Goal: Participate in discussion: Engage in conversation with other users on a specific topic

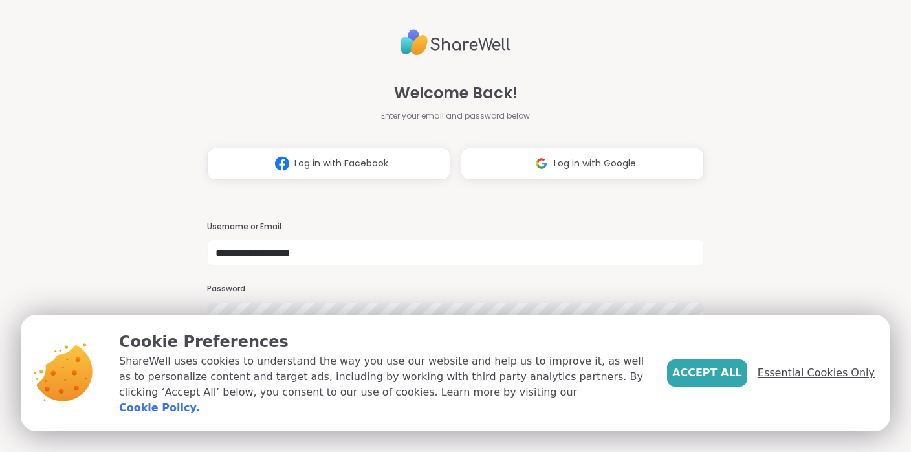
click at [822, 380] on span "Essential Cookies Only" at bounding box center [816, 373] width 117 height 16
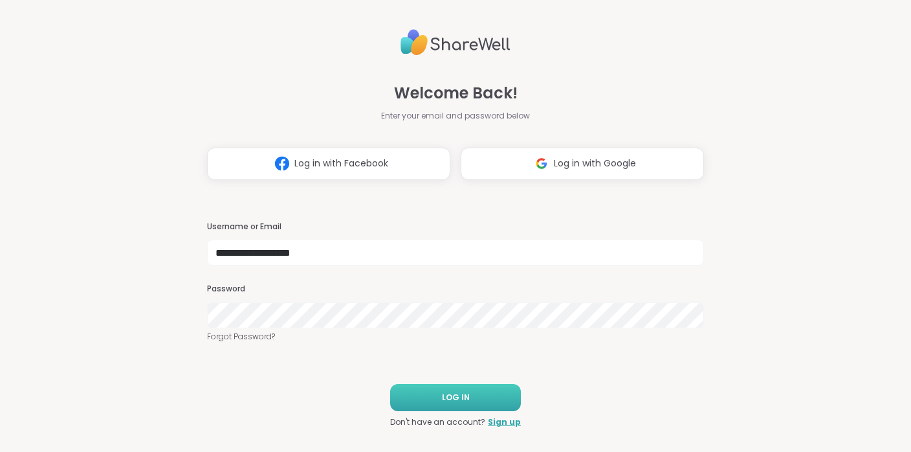
click at [469, 399] on button "LOG IN" at bounding box center [455, 397] width 131 height 27
type input "**********"
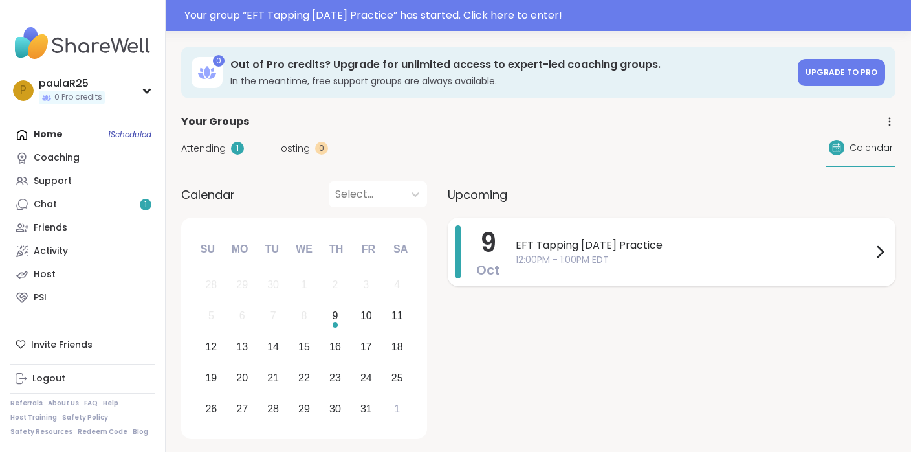
click at [585, 245] on span "EFT Tapping [DATE] Practice" at bounding box center [694, 246] width 357 height 16
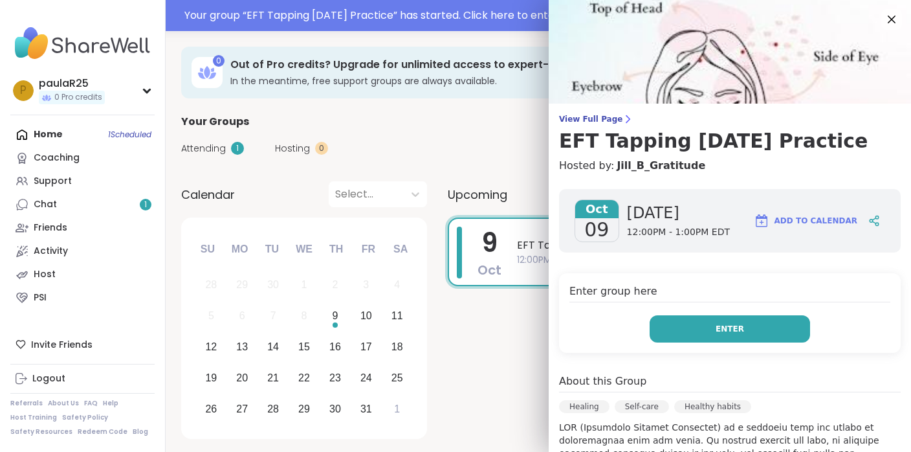
click at [708, 338] on button "Enter" at bounding box center [730, 328] width 161 height 27
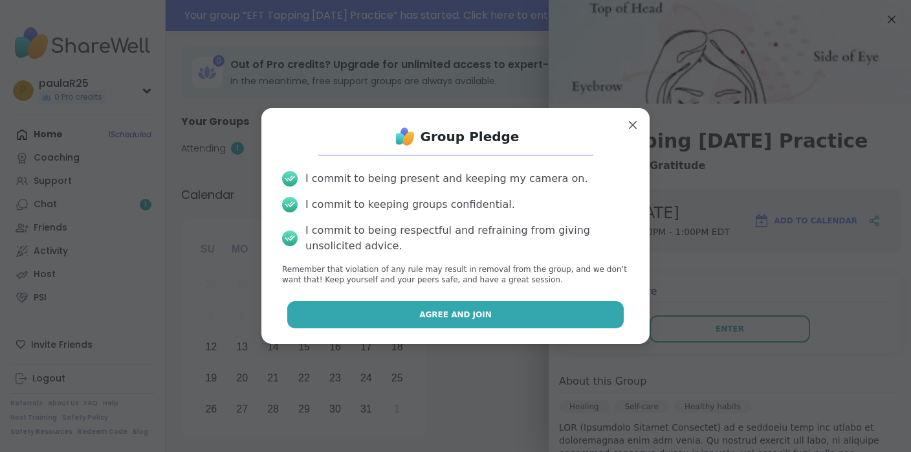
click at [471, 327] on button "Agree and Join" at bounding box center [455, 314] width 337 height 27
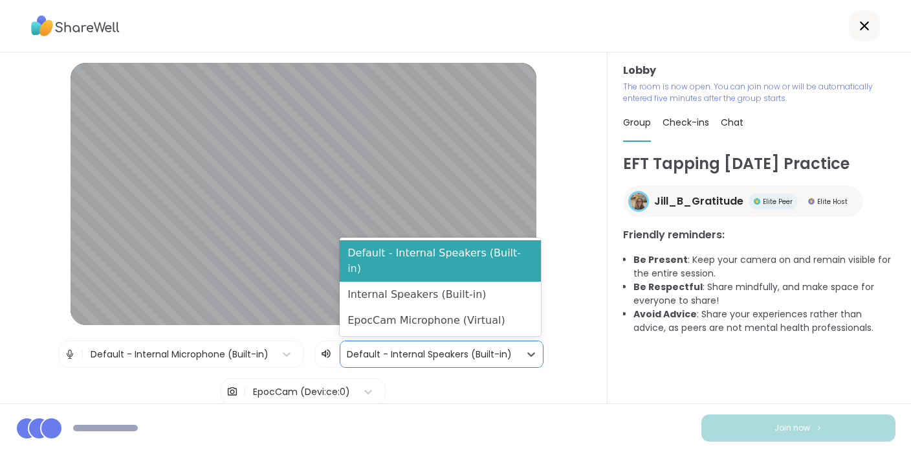
click at [485, 356] on div at bounding box center [430, 354] width 166 height 16
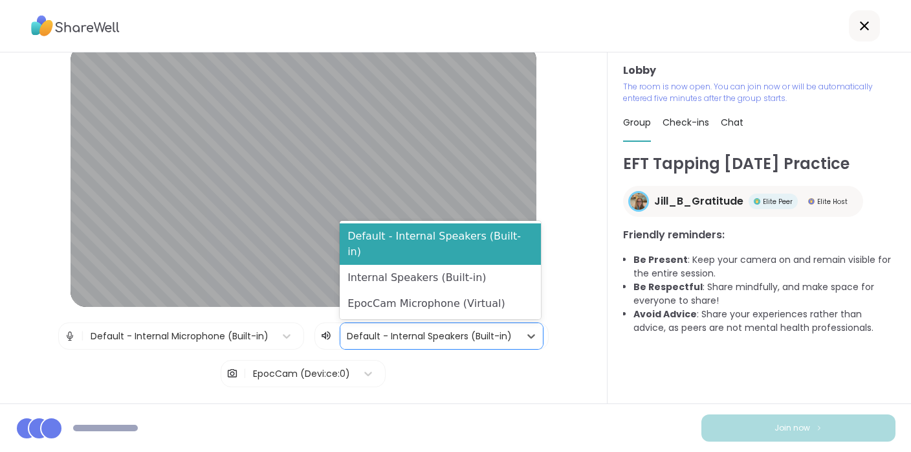
scroll to position [19, 0]
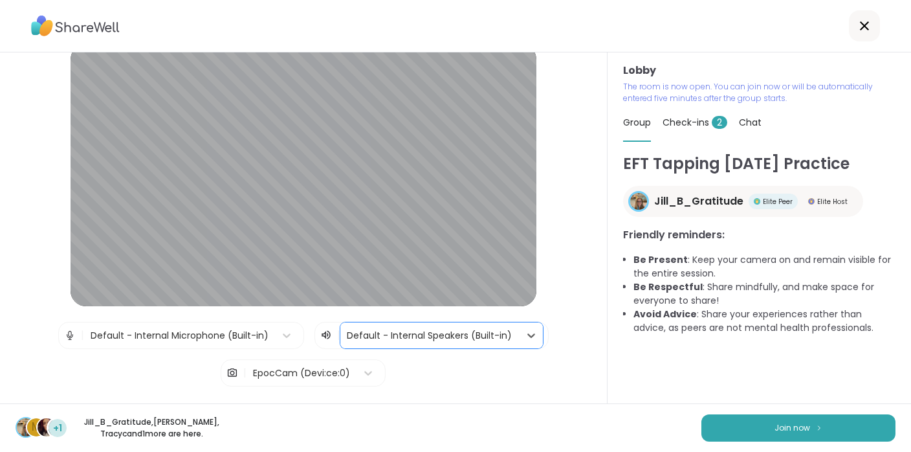
click at [511, 331] on div "Default - Internal Speakers (Built-in)" at bounding box center [429, 335] width 179 height 26
click at [210, 333] on div "Default - Internal Microphone (Built-in)" at bounding box center [180, 336] width 178 height 14
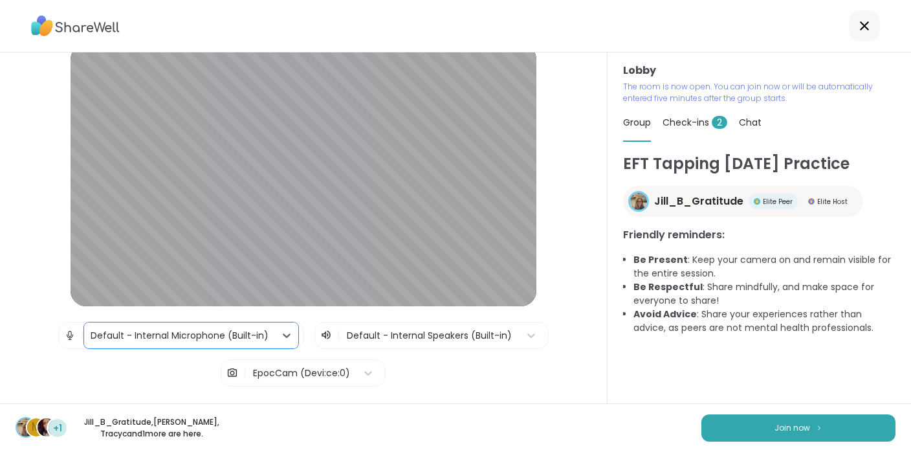
click at [210, 333] on div "Default - Internal Microphone (Built-in)" at bounding box center [180, 336] width 178 height 14
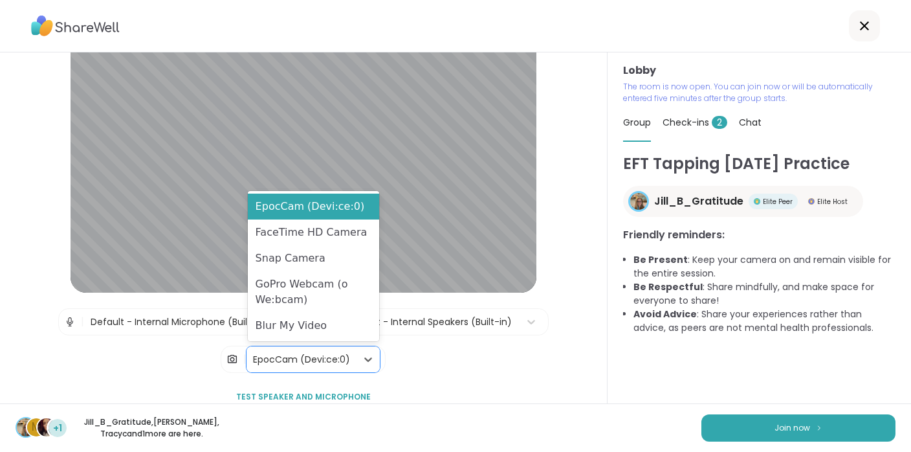
click at [318, 353] on div "EpocCam (Devi:ce:0)" at bounding box center [301, 360] width 97 height 14
click at [302, 236] on div "FaceTime HD Camera" at bounding box center [313, 232] width 131 height 26
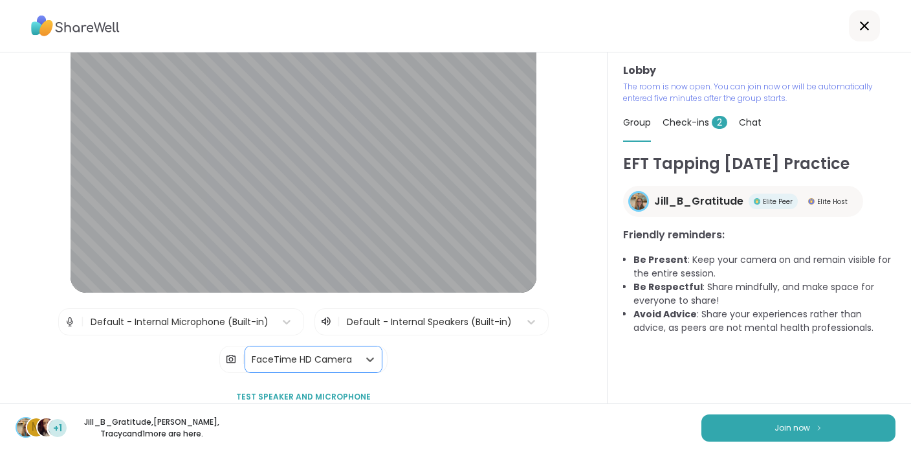
click at [341, 366] on div "FaceTime HD Camera" at bounding box center [301, 359] width 113 height 26
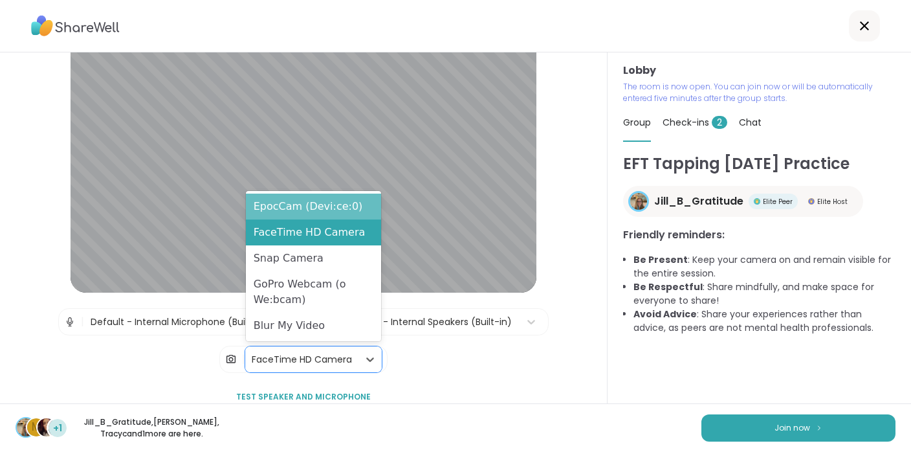
click at [306, 209] on div "EpocCam (Devi:ce:0)" at bounding box center [313, 207] width 135 height 26
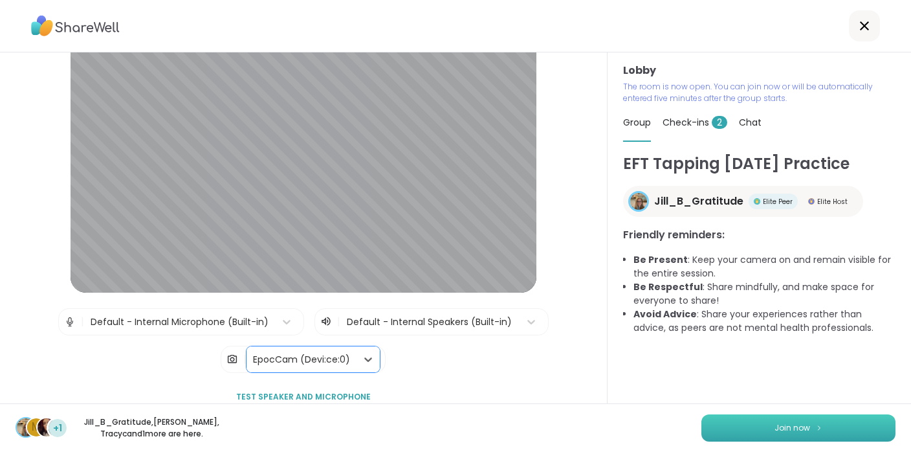
click at [747, 428] on button "Join now" at bounding box center [799, 427] width 194 height 27
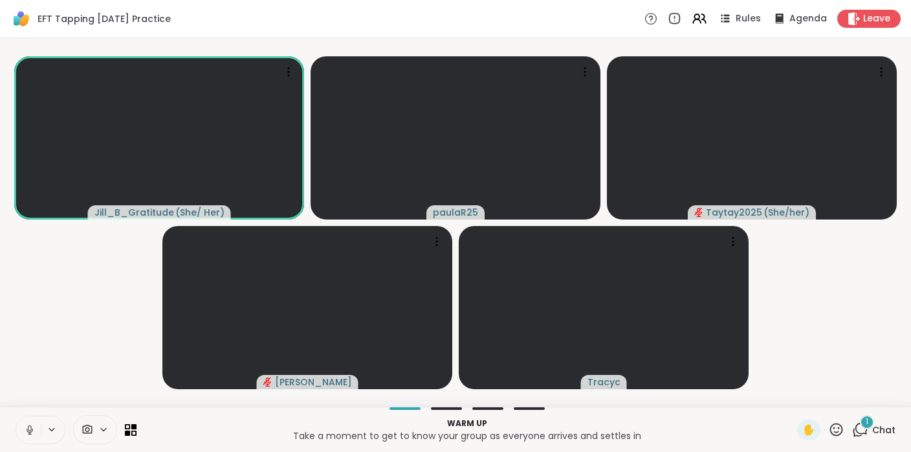
click at [28, 436] on button at bounding box center [28, 429] width 25 height 27
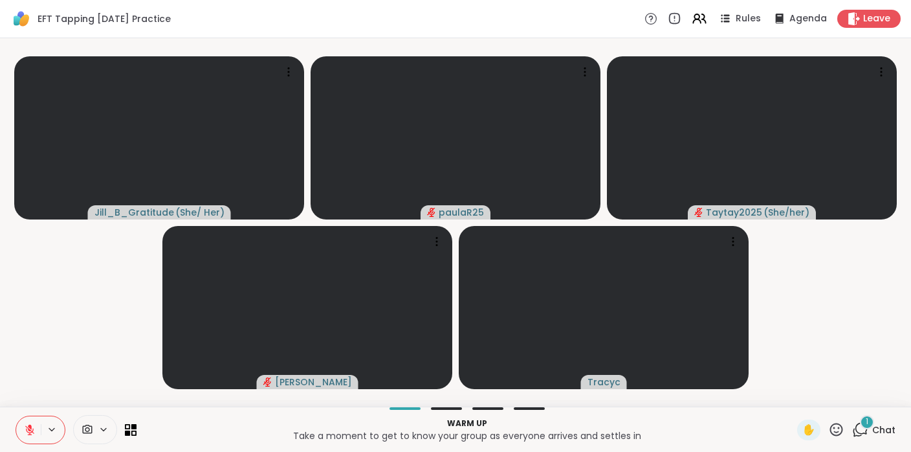
click at [87, 422] on div at bounding box center [95, 429] width 44 height 29
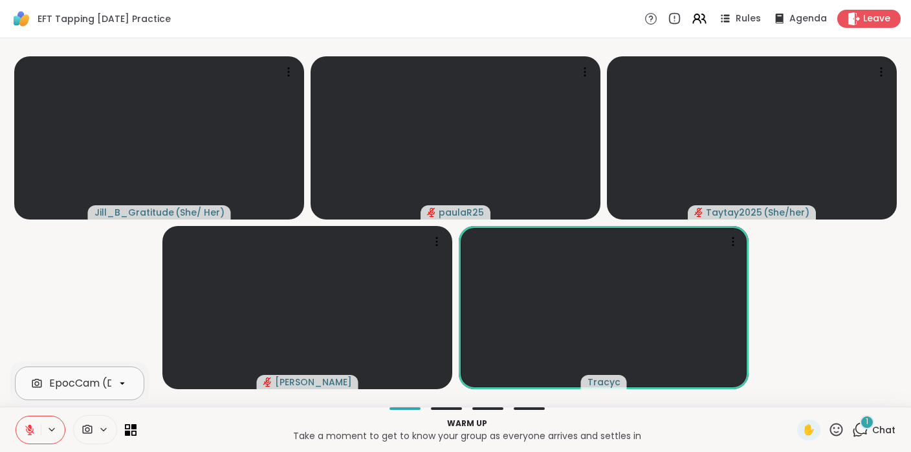
click at [81, 375] on div "EpocCam (Devi:ce:0)" at bounding box center [103, 383] width 108 height 16
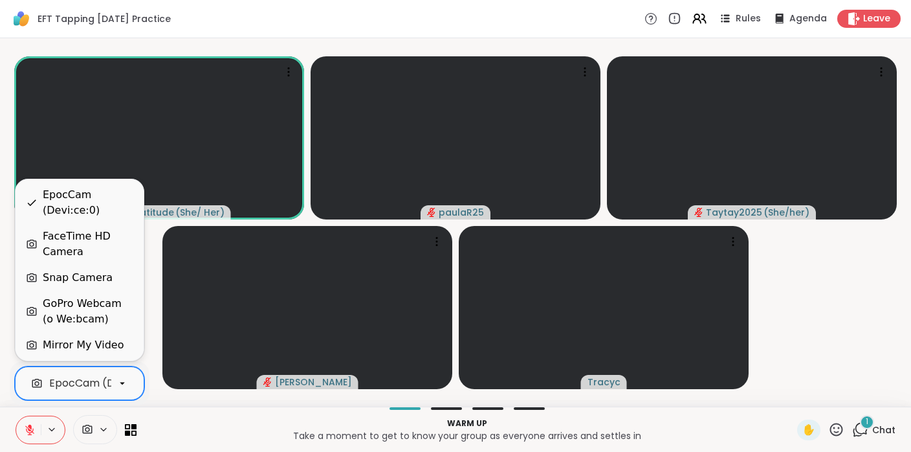
click at [67, 252] on div "FaceTime HD Camera" at bounding box center [88, 243] width 91 height 31
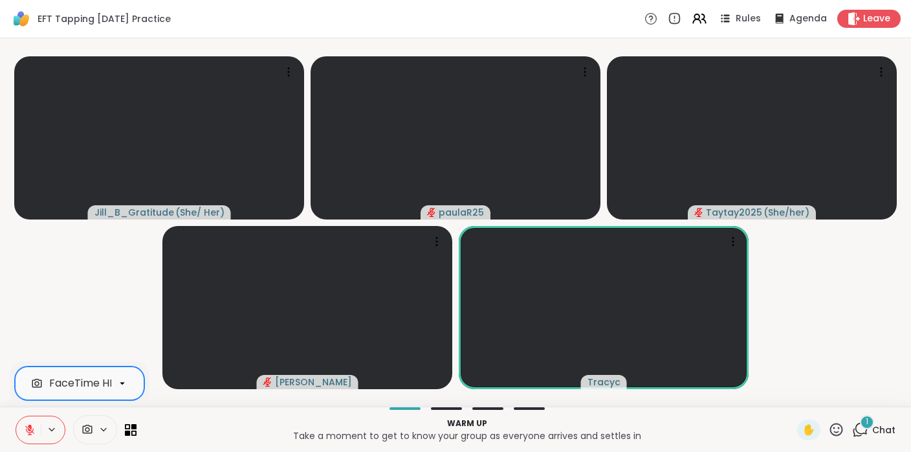
click at [863, 426] on div "1" at bounding box center [867, 422] width 14 height 14
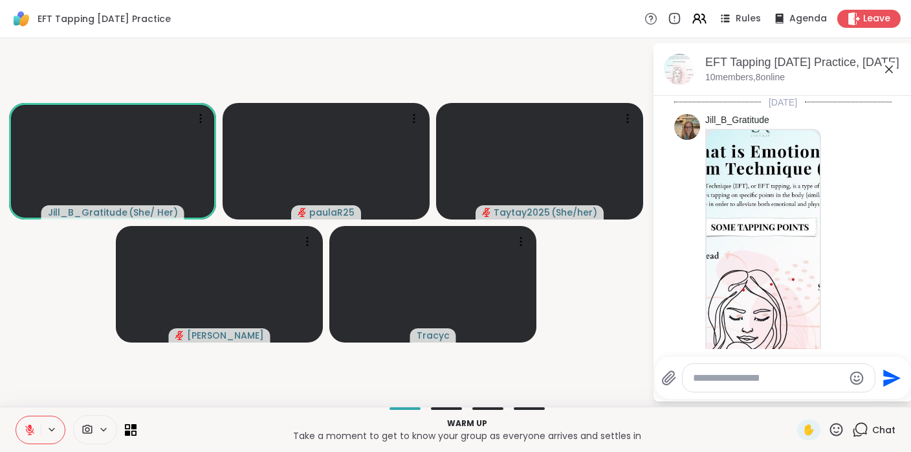
scroll to position [587, 0]
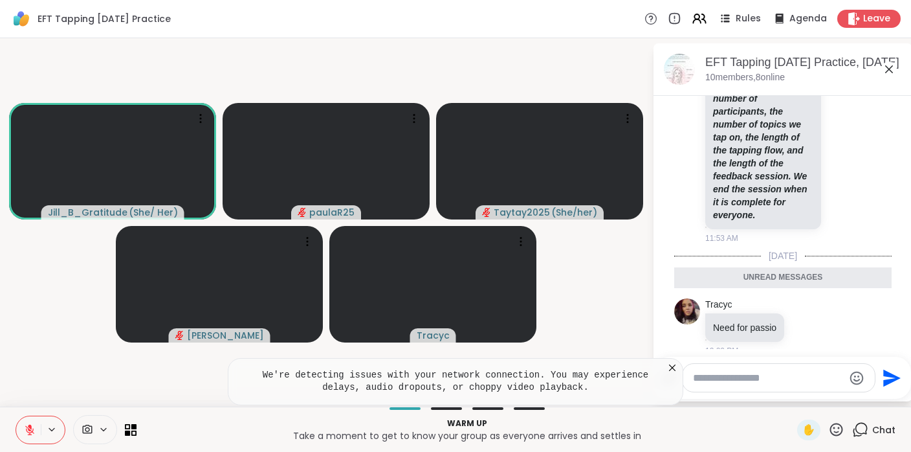
click at [747, 386] on div at bounding box center [779, 378] width 192 height 28
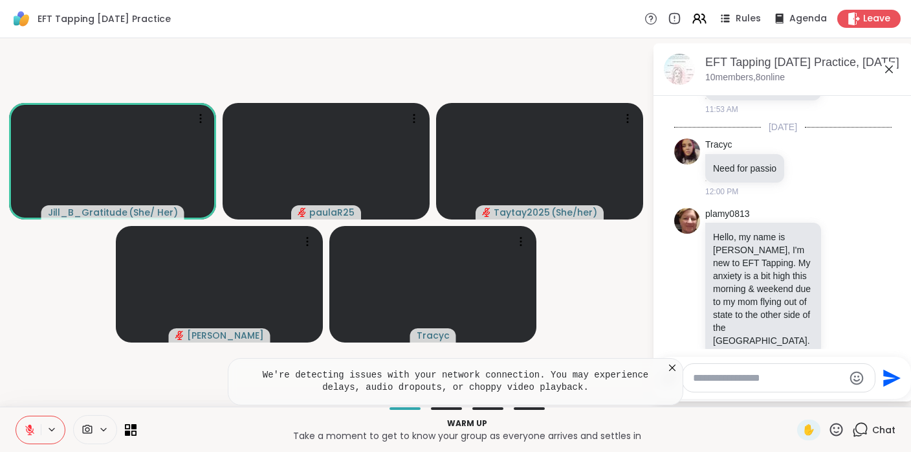
click at [753, 380] on textarea "Type your message" at bounding box center [768, 378] width 151 height 13
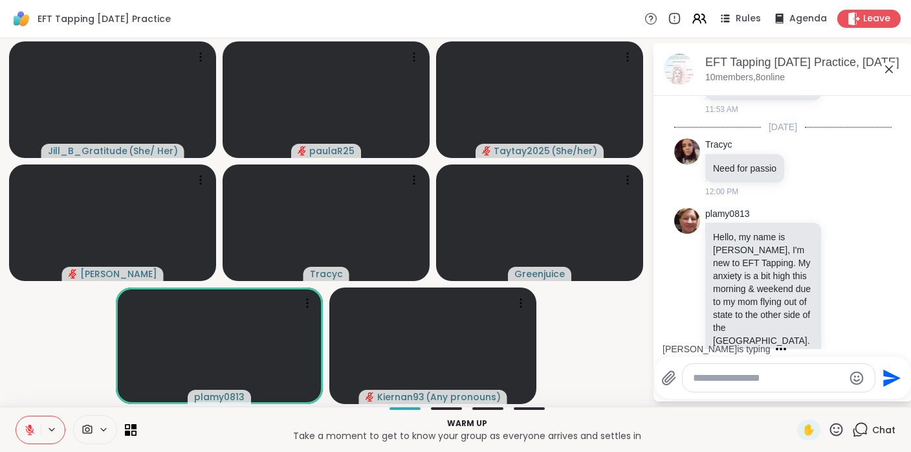
click at [727, 381] on textarea "Type your message" at bounding box center [768, 378] width 151 height 13
paste textarea "**********"
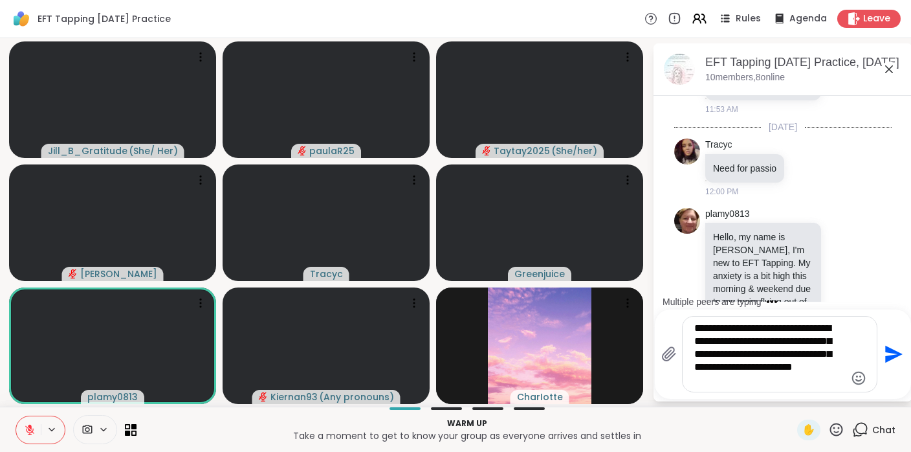
drag, startPoint x: 775, startPoint y: 330, endPoint x: 756, endPoint y: 329, distance: 18.8
click at [759, 329] on textarea "**********" at bounding box center [770, 354] width 151 height 65
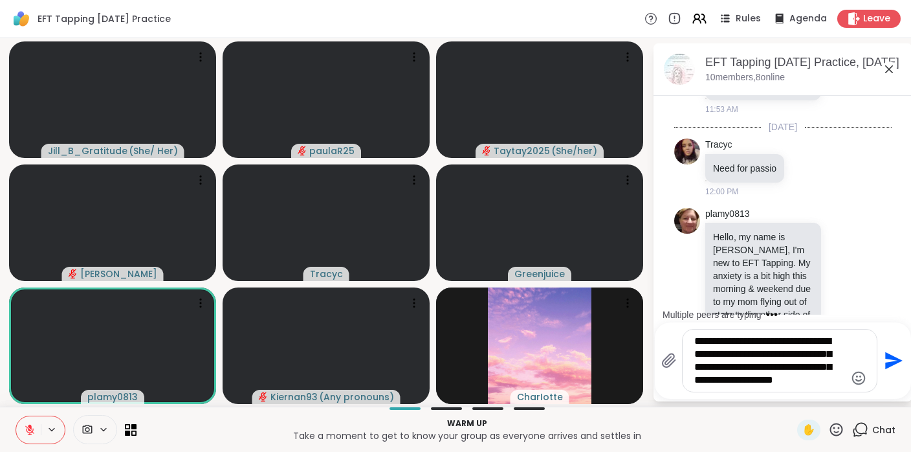
click at [726, 339] on textarea "**********" at bounding box center [770, 361] width 151 height 52
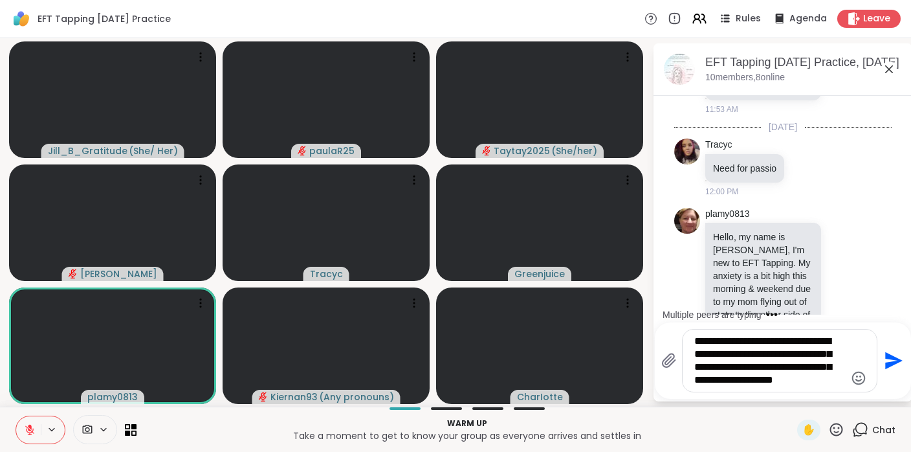
click at [755, 340] on textarea "**********" at bounding box center [770, 361] width 151 height 52
drag, startPoint x: 734, startPoint y: 384, endPoint x: 833, endPoint y: 392, distance: 99.3
click at [833, 392] on div "**********" at bounding box center [779, 360] width 195 height 63
type textarea "**********"
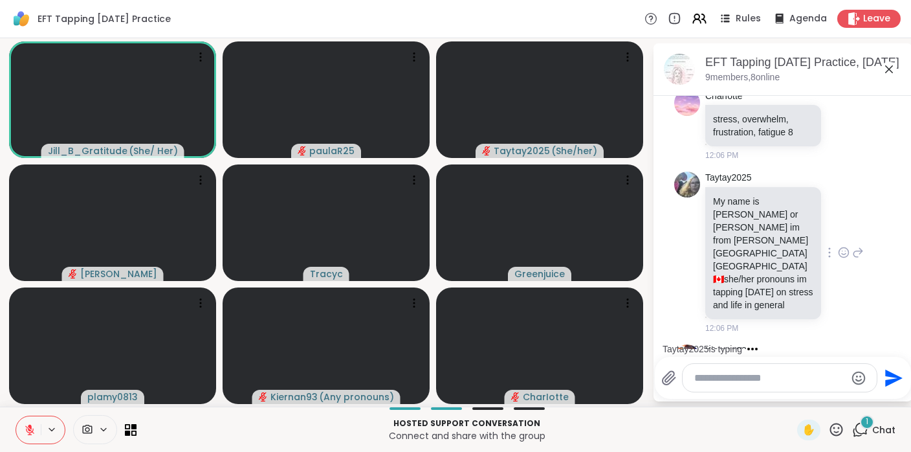
scroll to position [1671, 0]
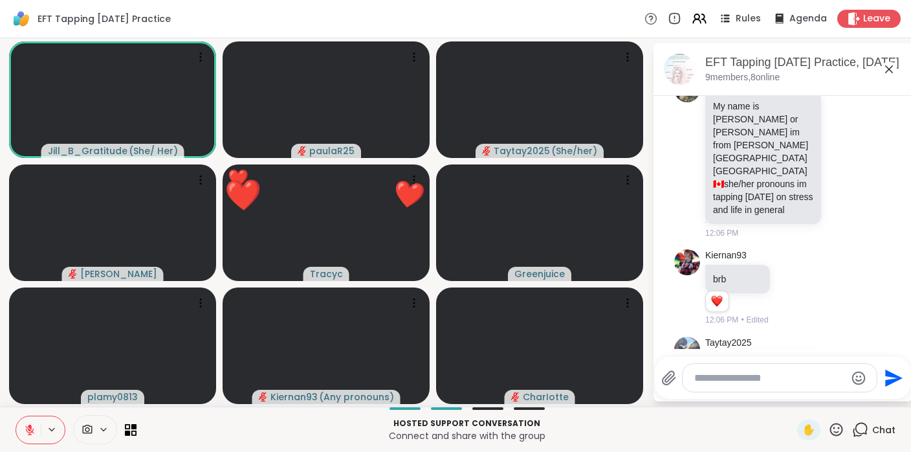
click at [837, 433] on icon at bounding box center [837, 429] width 16 height 16
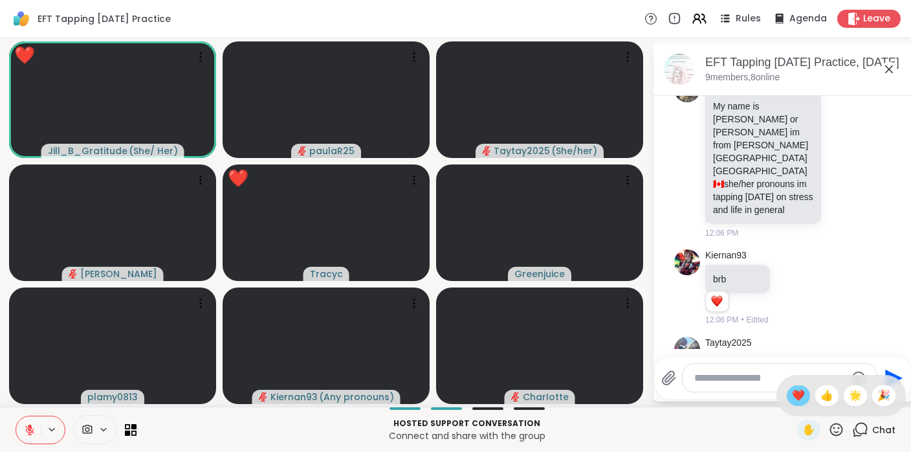
click at [799, 397] on span "❤️" at bounding box center [798, 396] width 13 height 16
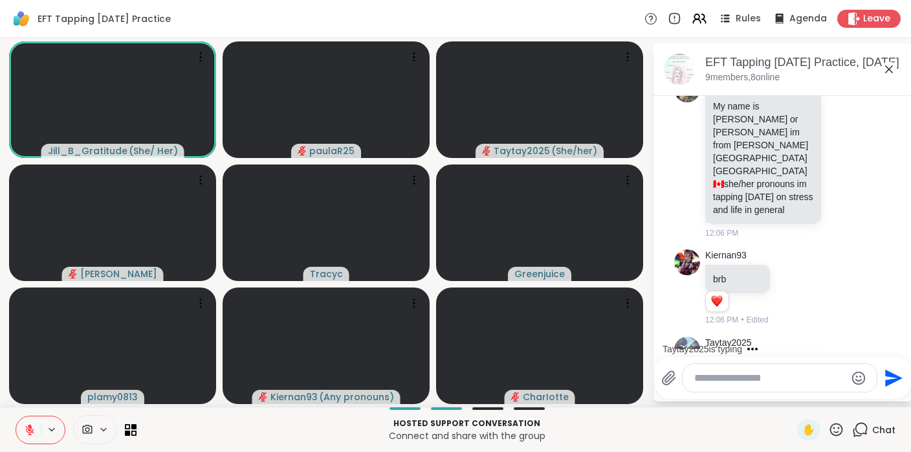
scroll to position [1753, 0]
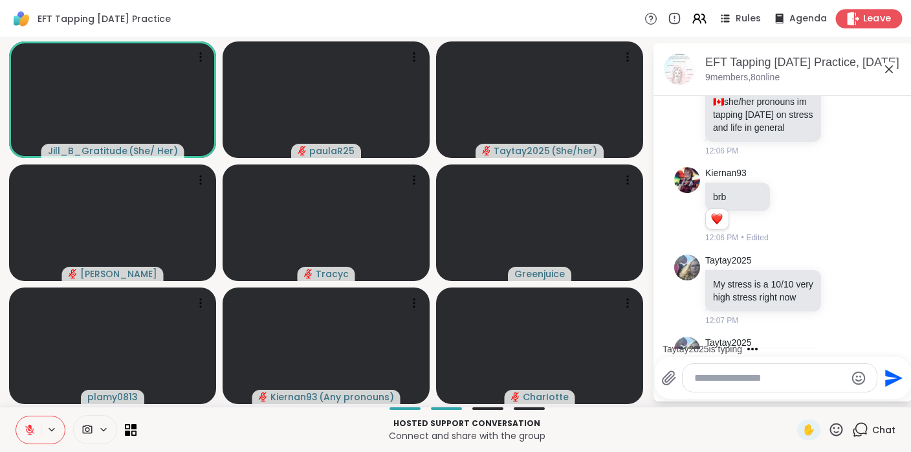
click at [879, 22] on span "Leave" at bounding box center [877, 19] width 28 height 14
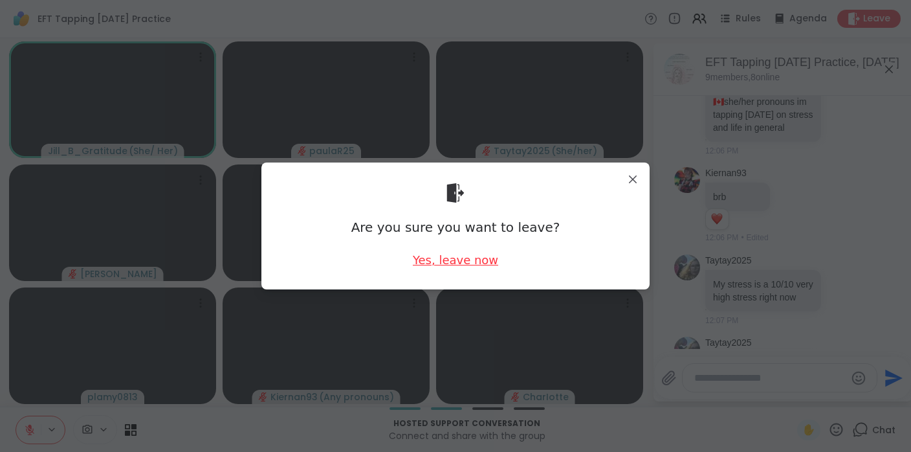
scroll to position [1821, 0]
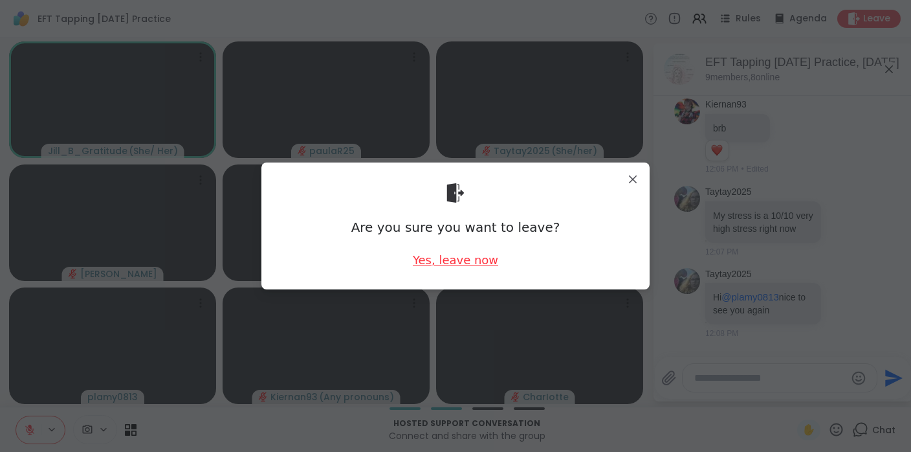
click at [466, 262] on div "Yes, leave now" at bounding box center [455, 260] width 85 height 16
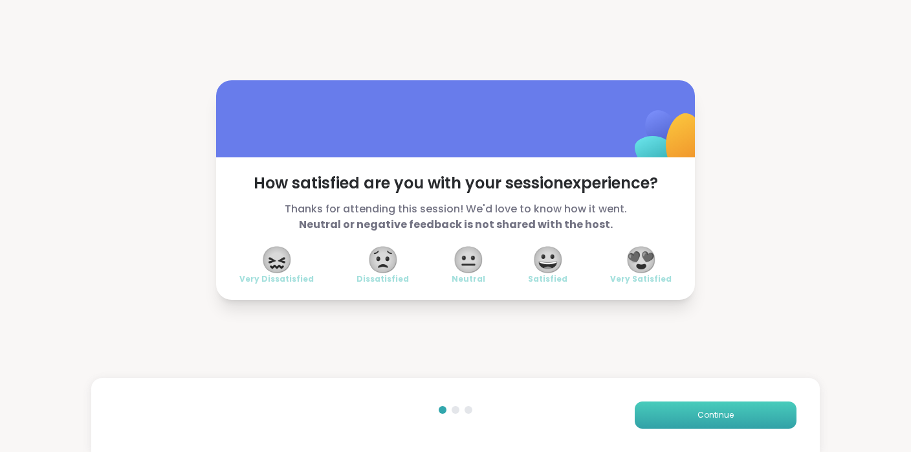
click at [685, 403] on button "Continue" at bounding box center [716, 414] width 162 height 27
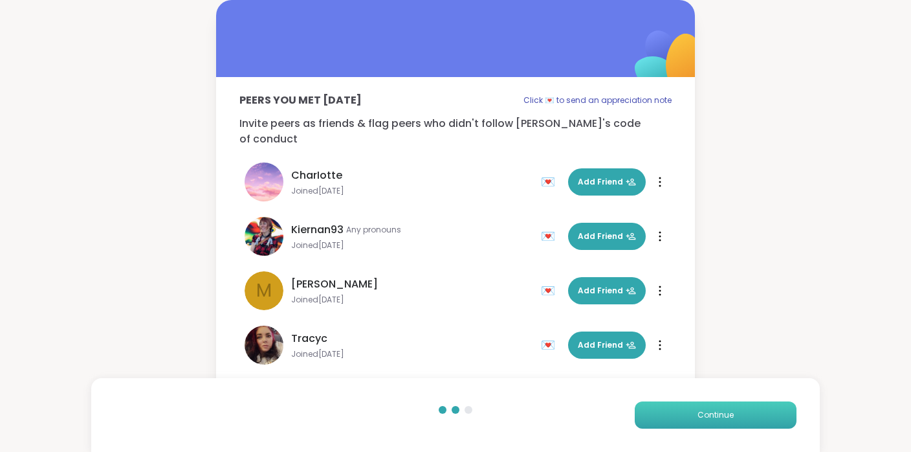
click at [685, 416] on button "Continue" at bounding box center [716, 414] width 162 height 27
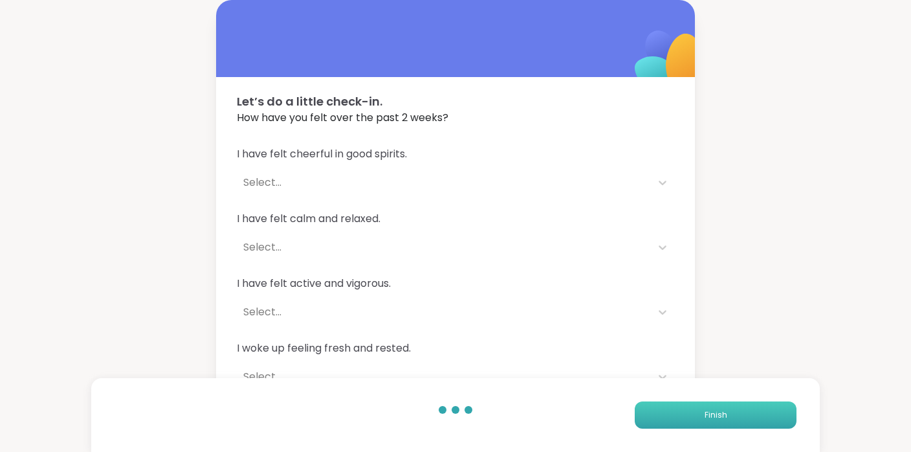
click at [685, 416] on button "Finish" at bounding box center [716, 414] width 162 height 27
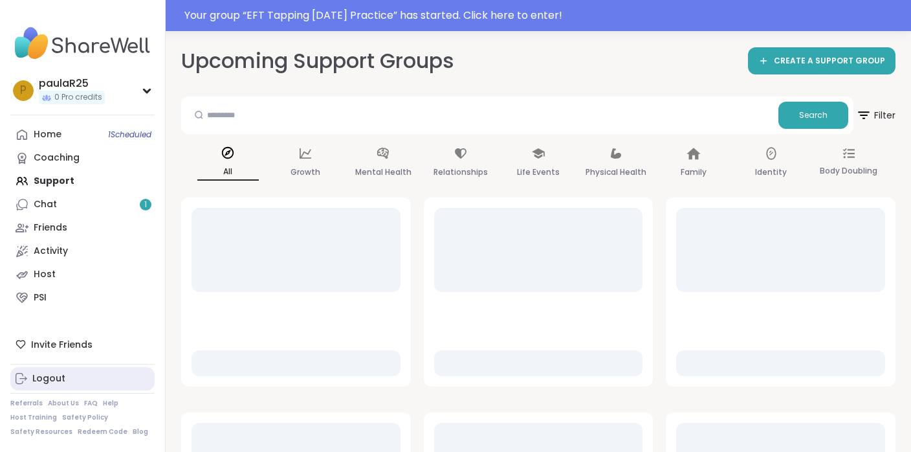
click at [70, 383] on link "Logout" at bounding box center [82, 378] width 144 height 23
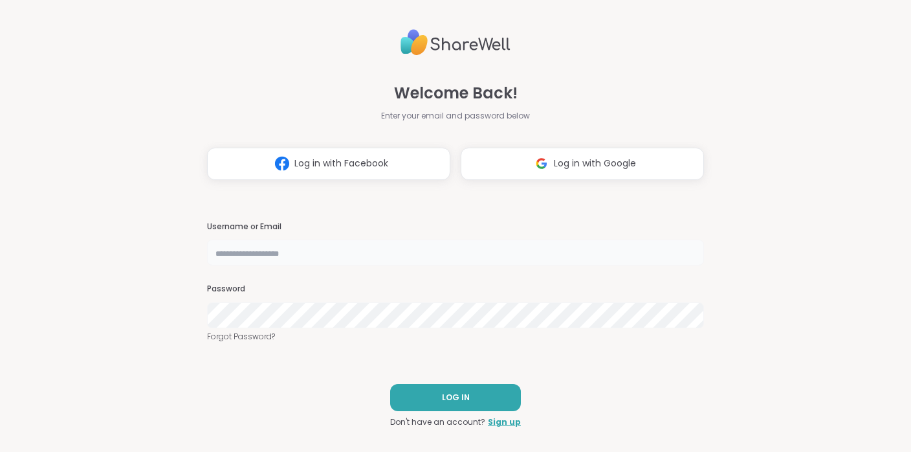
type input "**********"
